Goal: Find specific page/section: Find specific page/section

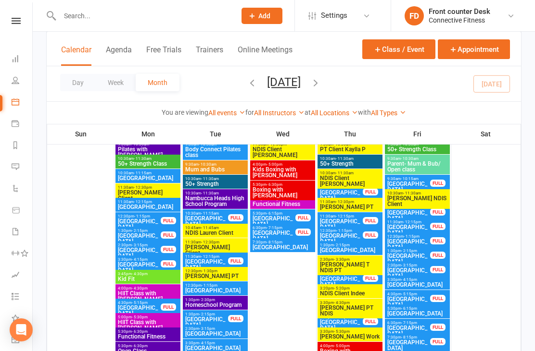
click at [17, 63] on link "Dashboard" at bounding box center [23, 60] width 22 height 22
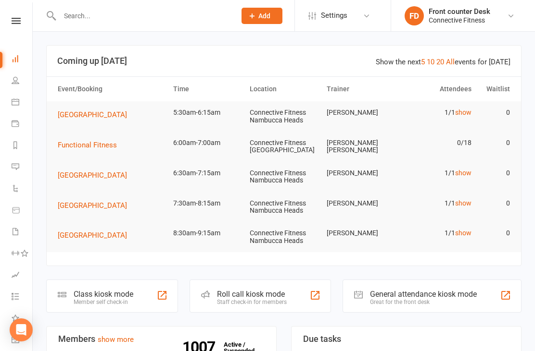
click at [471, 169] on link "show" at bounding box center [463, 173] width 16 height 8
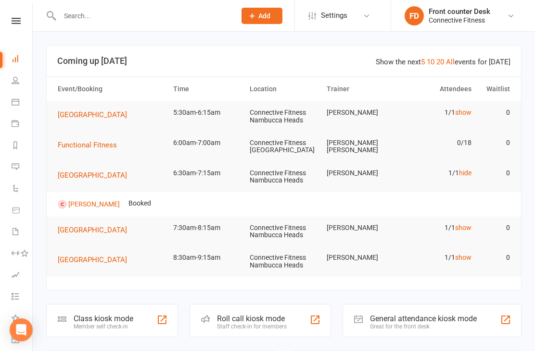
click at [467, 230] on link "show" at bounding box center [463, 228] width 16 height 8
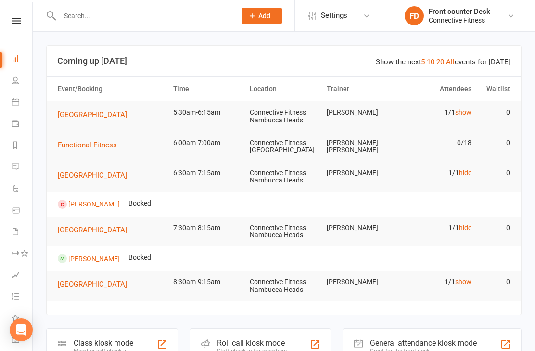
click at [466, 283] on link "show" at bounding box center [463, 282] width 16 height 8
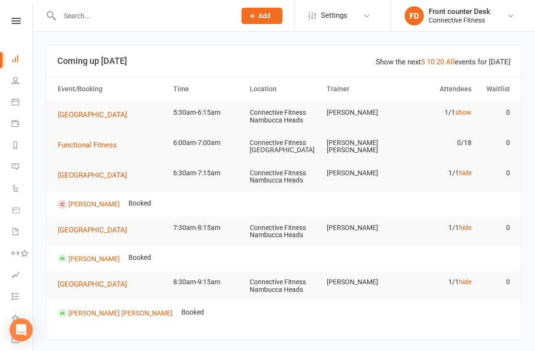
click at [469, 281] on link "hide" at bounding box center [465, 282] width 13 height 8
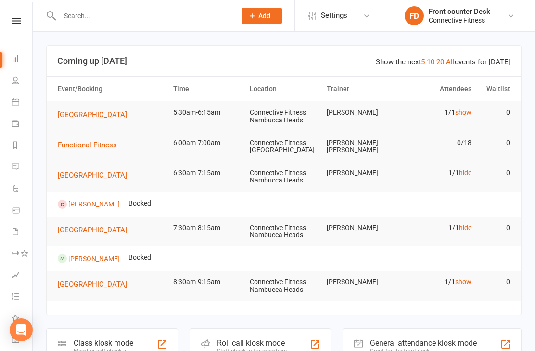
click at [467, 224] on link "hide" at bounding box center [465, 228] width 13 height 8
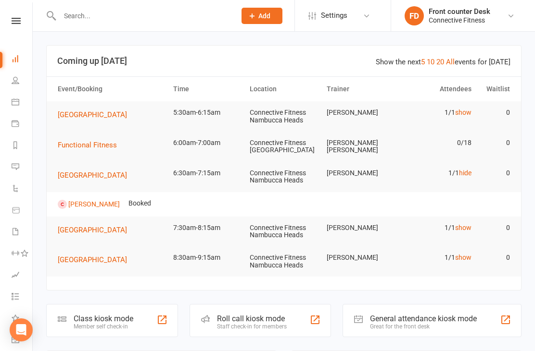
click at [467, 174] on link "hide" at bounding box center [465, 173] width 13 height 8
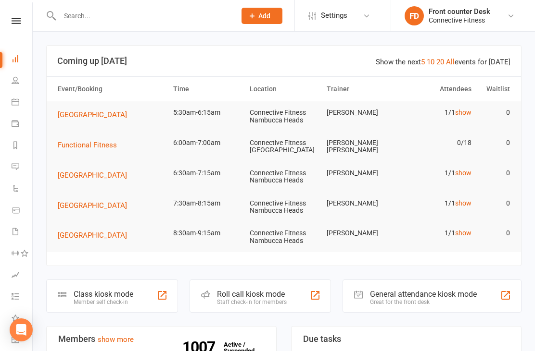
click at [22, 81] on link "People" at bounding box center [23, 82] width 22 height 22
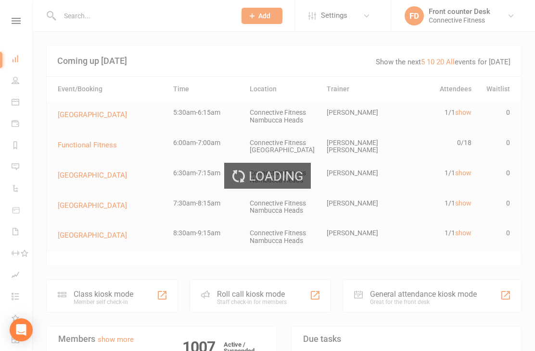
select select "100"
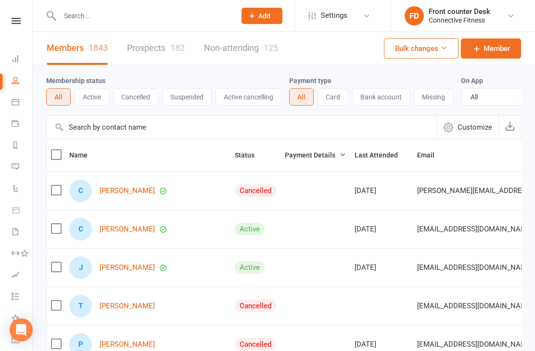
click at [9, 60] on li "Dashboard" at bounding box center [16, 60] width 32 height 22
click at [21, 61] on link "Dashboard" at bounding box center [23, 60] width 22 height 22
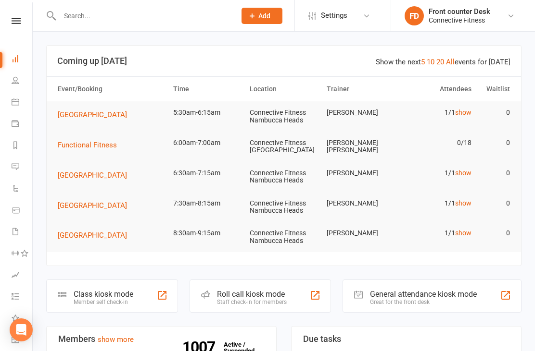
click at [139, 21] on input "text" at bounding box center [143, 15] width 172 height 13
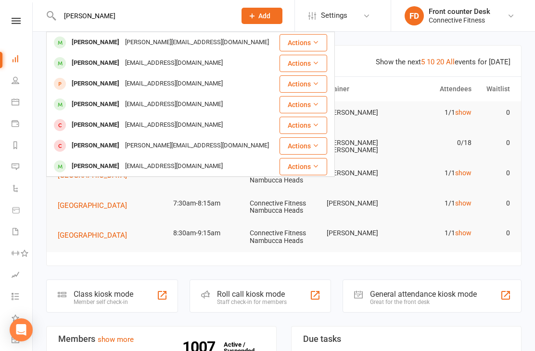
type input "Matt ta"
click at [91, 42] on div "Matthew Taylor" at bounding box center [95, 43] width 53 height 14
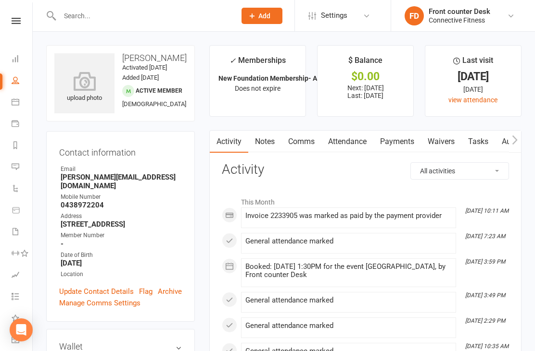
click at [21, 64] on link "Dashboard" at bounding box center [23, 60] width 22 height 22
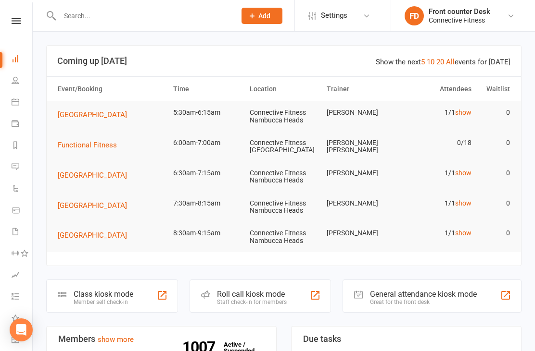
click at [465, 106] on td "1/1 show" at bounding box center [437, 112] width 77 height 23
click at [462, 114] on link "show" at bounding box center [463, 113] width 16 height 8
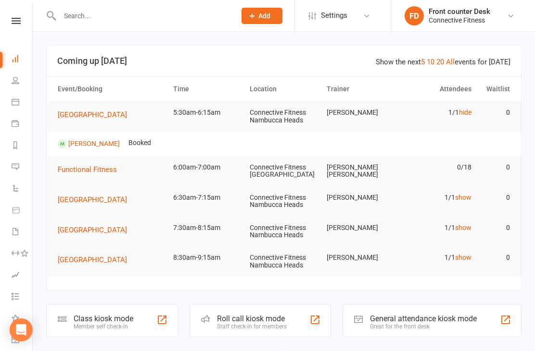
click at [461, 116] on link "hide" at bounding box center [465, 113] width 13 height 8
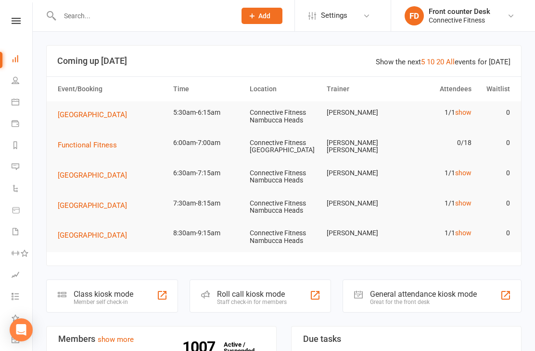
click at [465, 172] on link "show" at bounding box center [463, 173] width 16 height 8
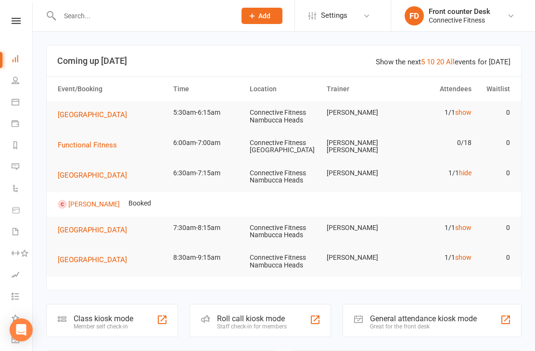
click at [467, 172] on link "hide" at bounding box center [465, 173] width 13 height 8
